Goal: Information Seeking & Learning: Check status

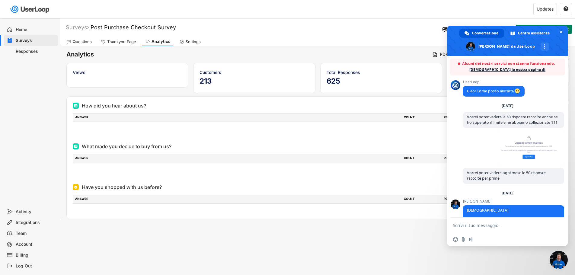
scroll to position [43, 0]
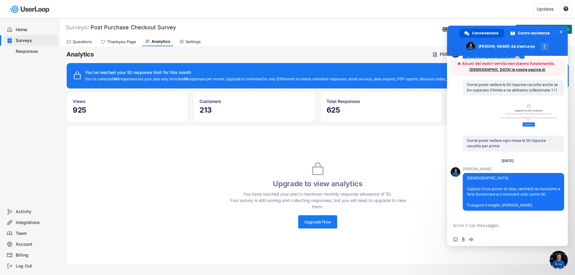
click at [486, 226] on textarea "Scrivi il tuo messaggio..." at bounding box center [500, 225] width 95 height 5
type textarea "Mi fate sapere?"
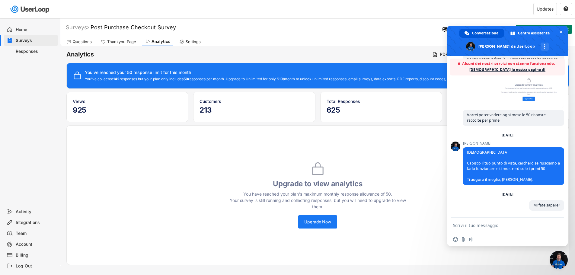
scroll to position [69, 0]
click at [76, 30] on div "Surveys" at bounding box center [77, 27] width 23 height 7
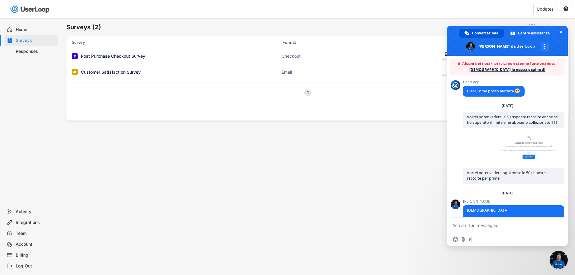
scroll to position [69, 0]
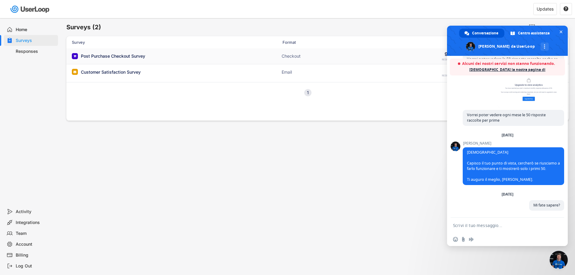
click at [147, 56] on div "Post Purchase Checkout Survey" at bounding box center [132, 56] width 121 height 6
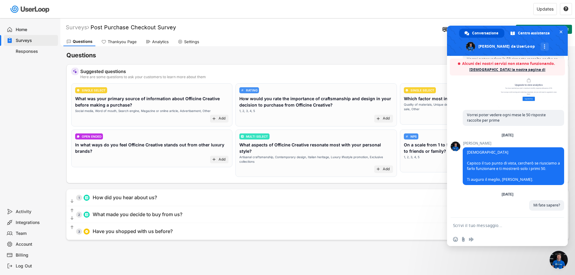
click at [23, 51] on div "Responses" at bounding box center [36, 52] width 40 height 6
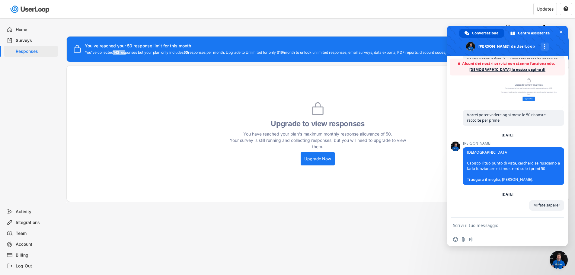
drag, startPoint x: 113, startPoint y: 52, endPoint x: 125, endPoint y: 52, distance: 12.4
click at [125, 52] on div "You've collected 142 responses but your plan only includes 50 responses per mon…" at bounding box center [283, 52] width 397 height 4
click at [158, 105] on div "Upgrade to view responses You have reached your plan's maximum monthly response…" at bounding box center [317, 133] width 503 height 137
click at [562, 32] on span "Chiudere la chat" at bounding box center [561, 32] width 3 height 3
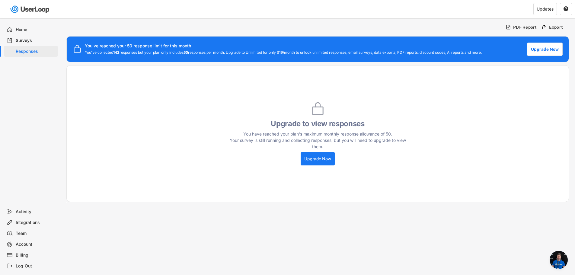
click at [554, 259] on span "Aprire la chat" at bounding box center [559, 260] width 18 height 18
